Goal: Information Seeking & Learning: Learn about a topic

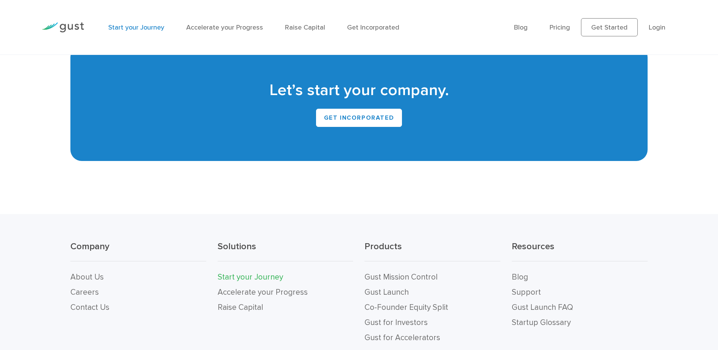
scroll to position [1717, 0]
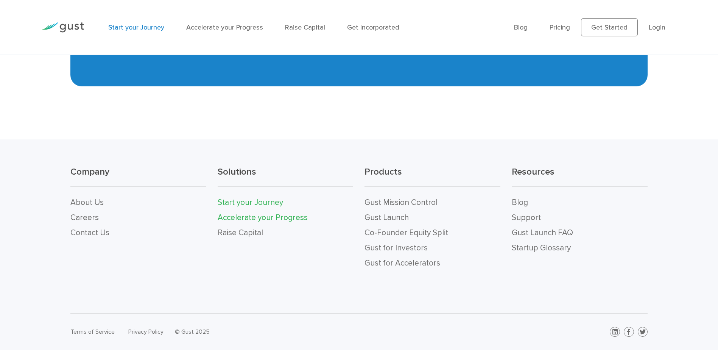
click at [264, 217] on link "Accelerate your Progress" at bounding box center [263, 217] width 90 height 9
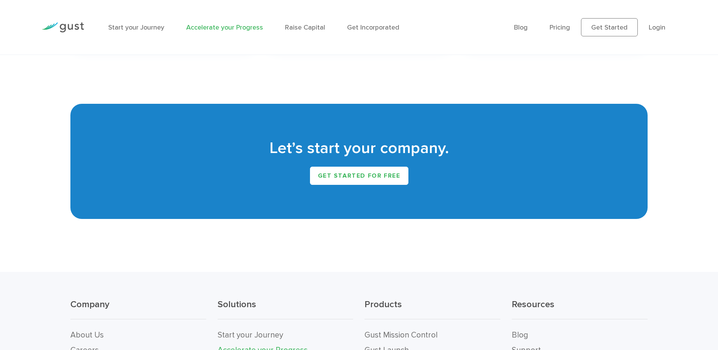
scroll to position [1628, 0]
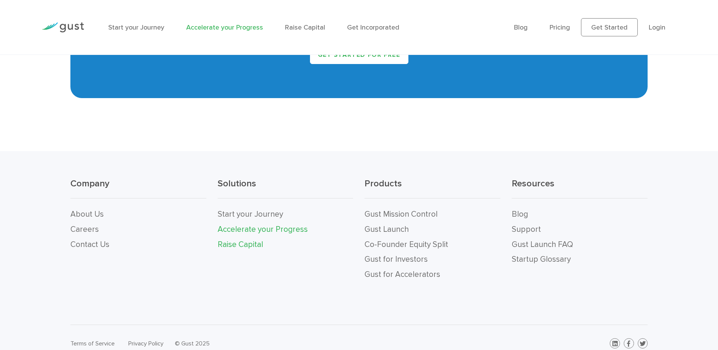
click at [245, 247] on link "Raise Capital" at bounding box center [240, 244] width 45 height 9
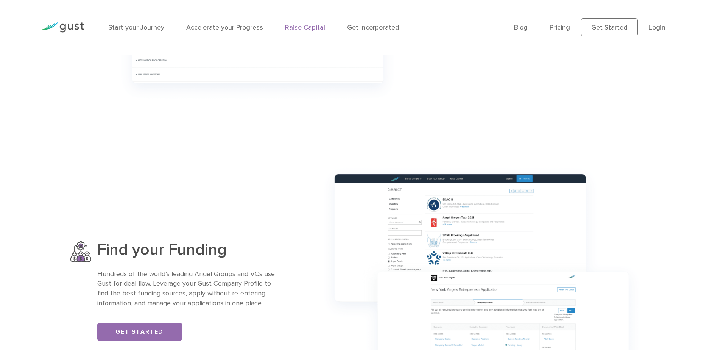
scroll to position [606, 0]
